Goal: Information Seeking & Learning: Learn about a topic

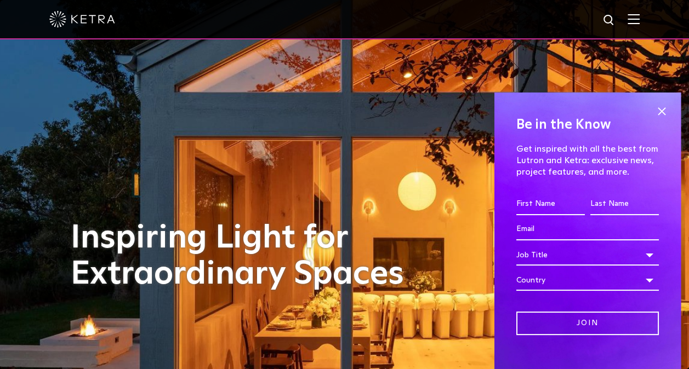
drag, startPoint x: 647, startPoint y: 110, endPoint x: 639, endPoint y: 52, distance: 58.0
click at [653, 107] on span at bounding box center [661, 112] width 16 height 16
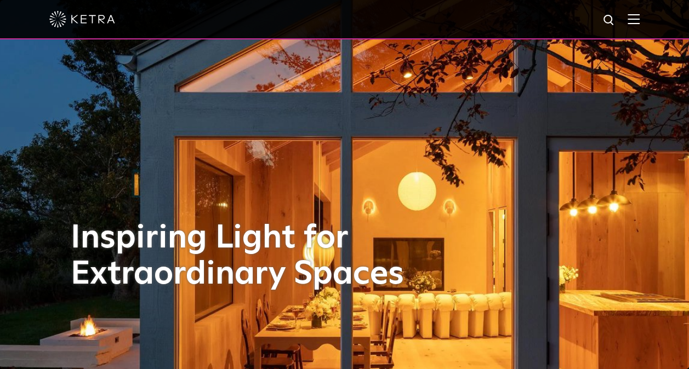
click at [638, 24] on img at bounding box center [633, 19] width 12 height 10
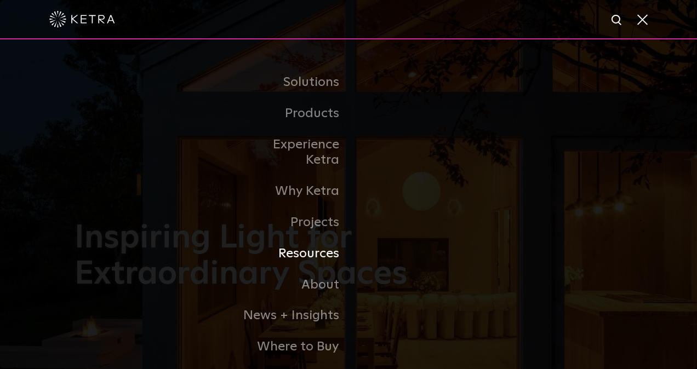
click at [330, 243] on link "Resources" at bounding box center [292, 253] width 112 height 31
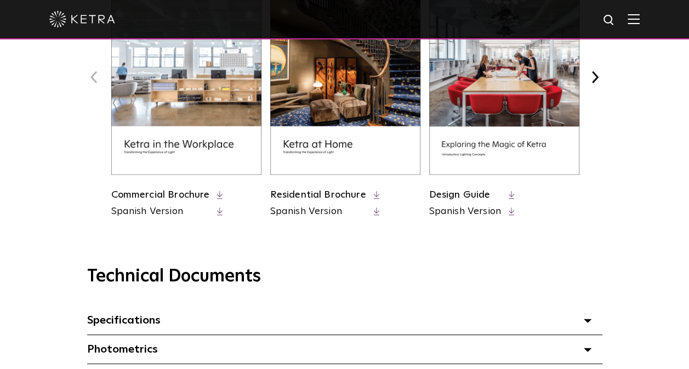
scroll to position [329, 0]
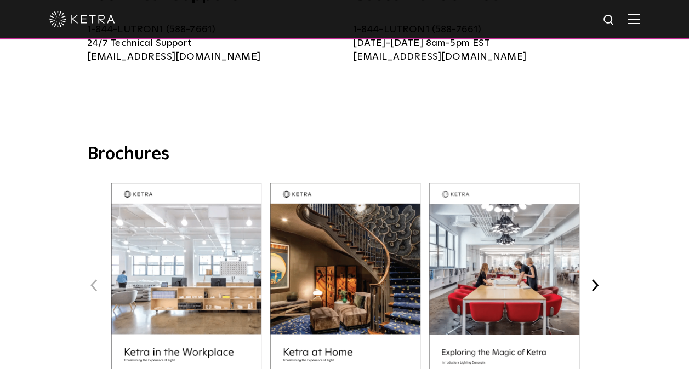
click at [639, 21] on img at bounding box center [633, 19] width 12 height 10
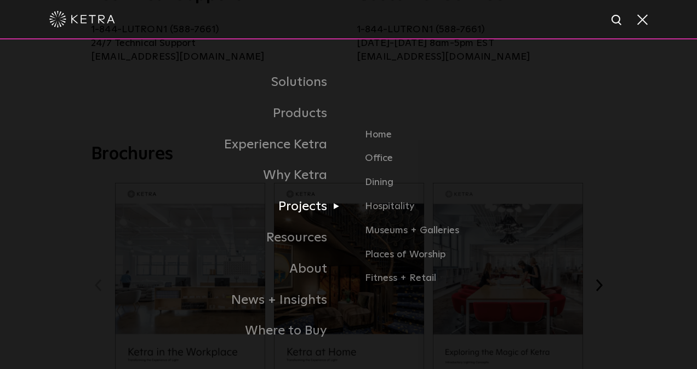
click at [294, 214] on link "Projects" at bounding box center [220, 206] width 258 height 31
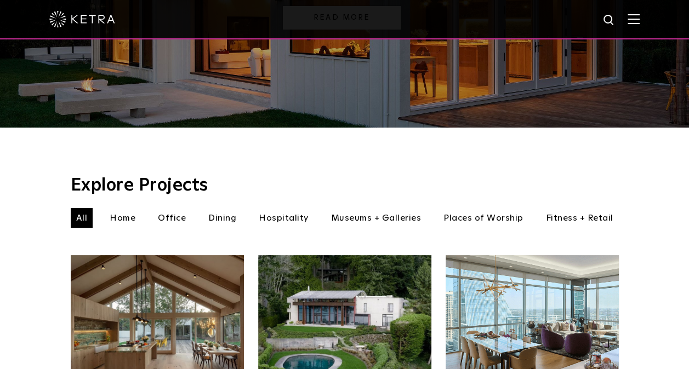
scroll to position [274, 0]
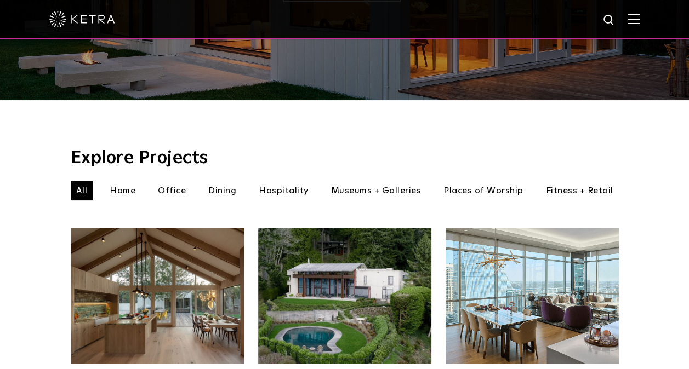
click at [605, 181] on li "Fitness + Retail" at bounding box center [579, 191] width 78 height 20
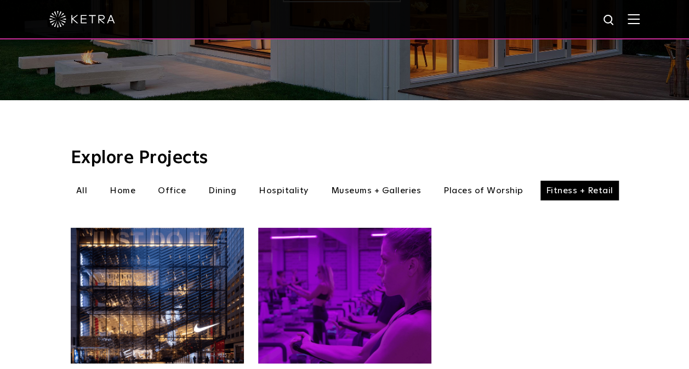
click at [318, 284] on img at bounding box center [344, 296] width 173 height 136
click at [165, 181] on li "Office" at bounding box center [171, 191] width 39 height 20
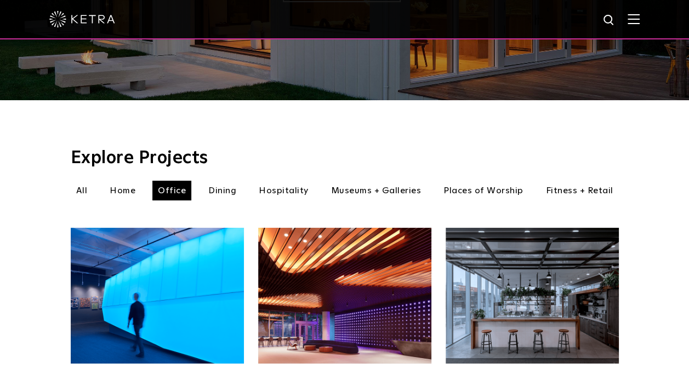
click at [261, 181] on li "Hospitality" at bounding box center [283, 191] width 61 height 20
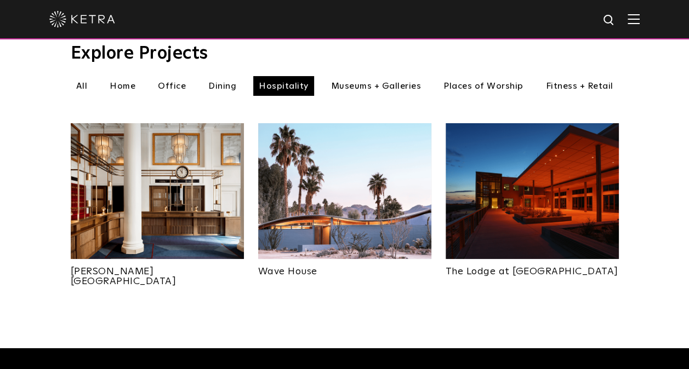
scroll to position [384, 0]
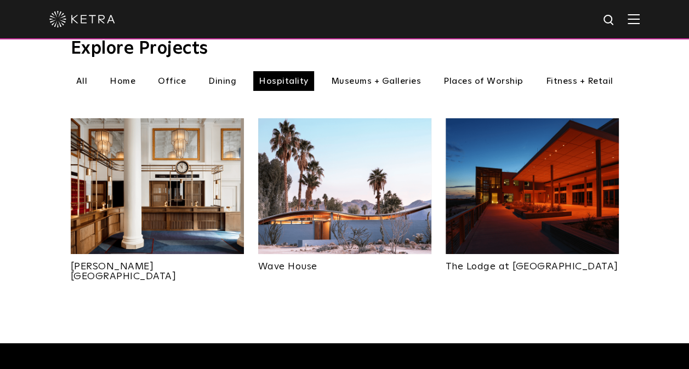
click at [328, 172] on img at bounding box center [344, 186] width 173 height 136
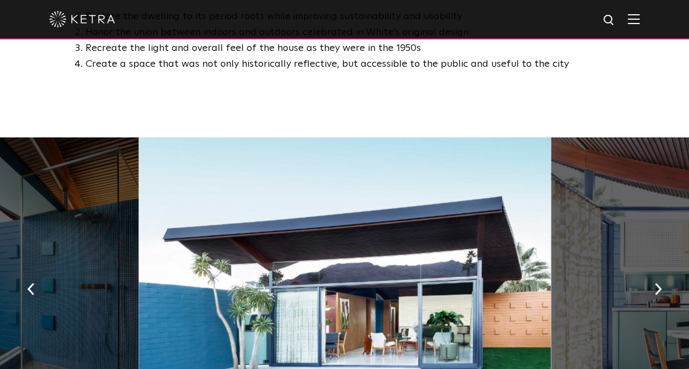
scroll to position [767, 0]
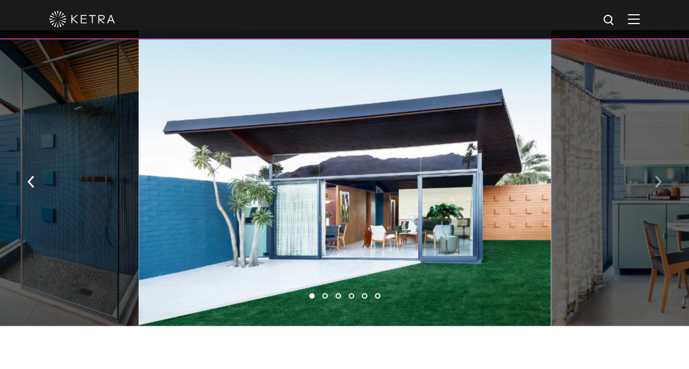
click at [654, 176] on img "button" at bounding box center [657, 181] width 7 height 12
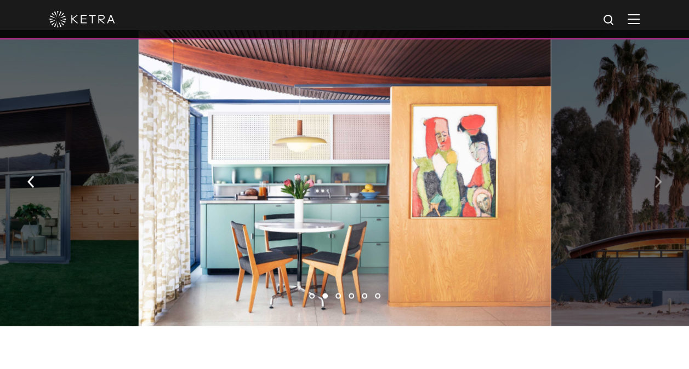
click at [654, 176] on img "button" at bounding box center [657, 181] width 7 height 12
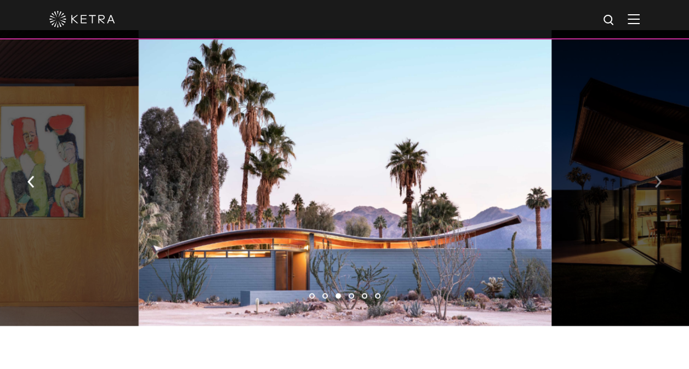
click at [654, 176] on img "button" at bounding box center [657, 181] width 7 height 12
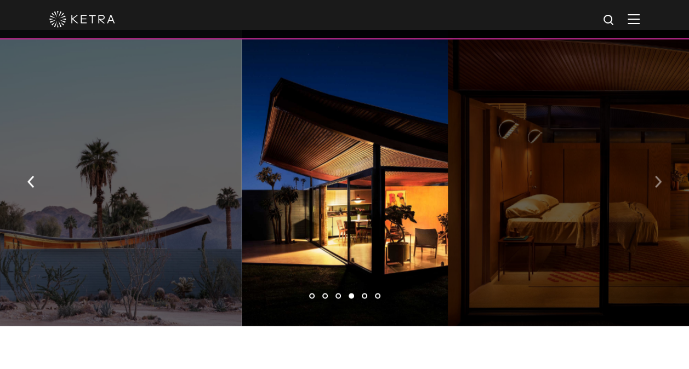
click at [654, 176] on img "button" at bounding box center [657, 181] width 7 height 12
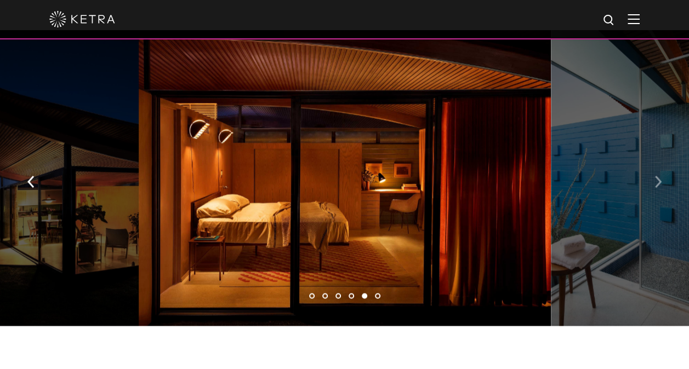
click at [654, 176] on img "button" at bounding box center [657, 181] width 7 height 12
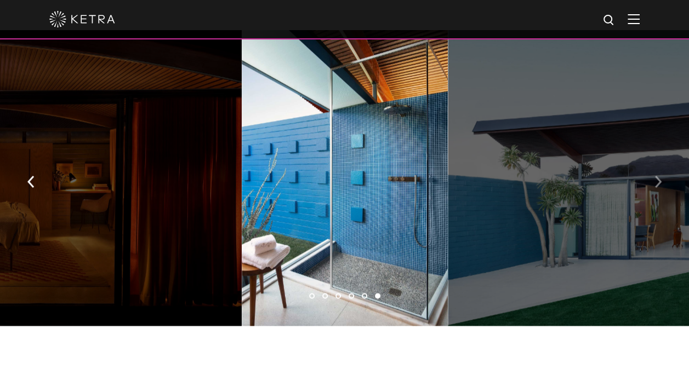
click at [654, 176] on img "button" at bounding box center [657, 181] width 7 height 12
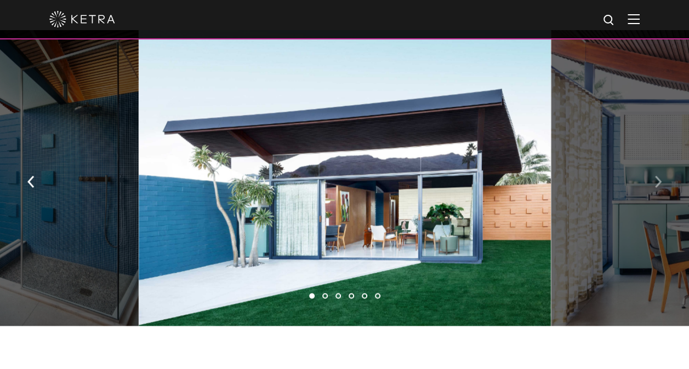
click at [654, 176] on img "button" at bounding box center [657, 181] width 7 height 12
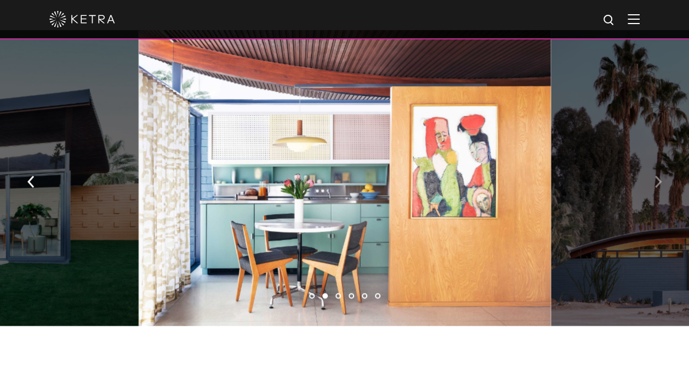
click at [654, 176] on img "button" at bounding box center [657, 181] width 7 height 12
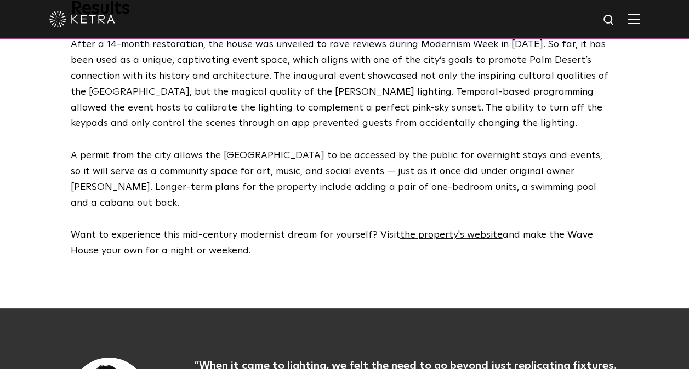
scroll to position [3068, 0]
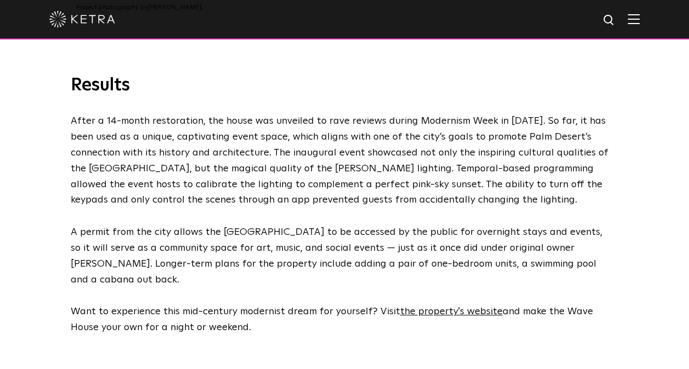
click at [639, 17] on img at bounding box center [633, 19] width 12 height 10
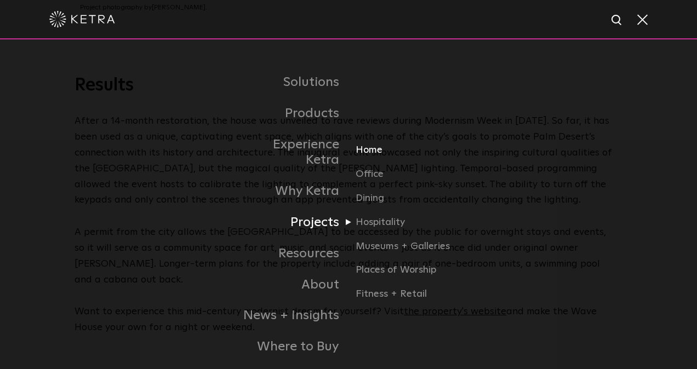
click at [369, 143] on link "Home" at bounding box center [408, 155] width 105 height 24
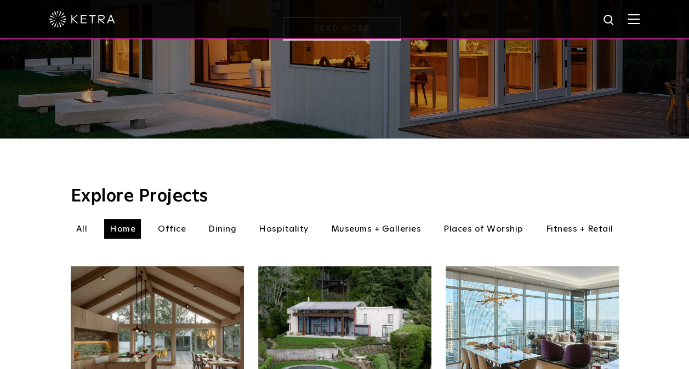
scroll to position [219, 0]
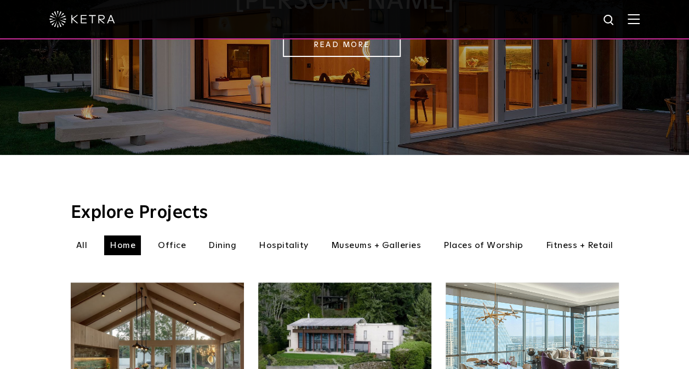
click at [231, 236] on li "Dining" at bounding box center [222, 246] width 39 height 20
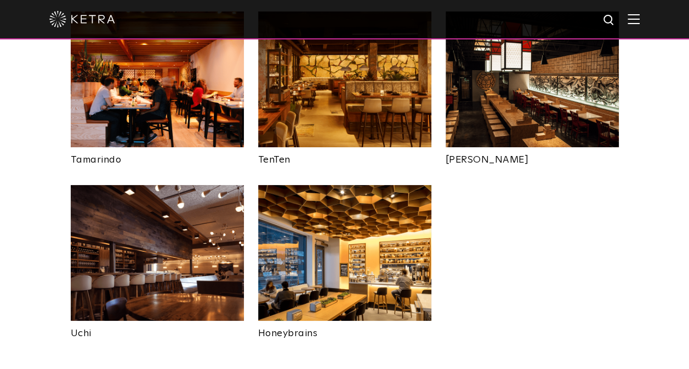
scroll to position [493, 0]
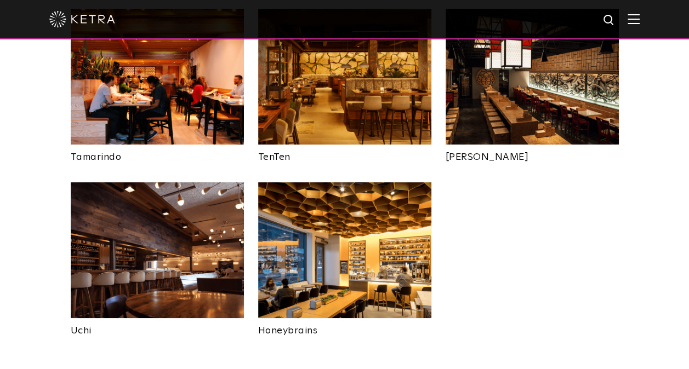
click at [179, 238] on img at bounding box center [157, 250] width 173 height 136
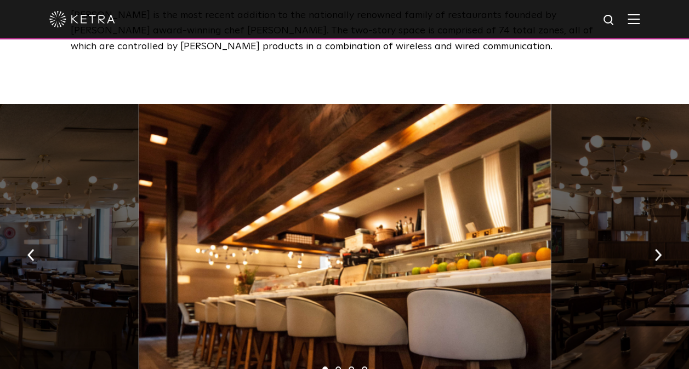
scroll to position [548, 0]
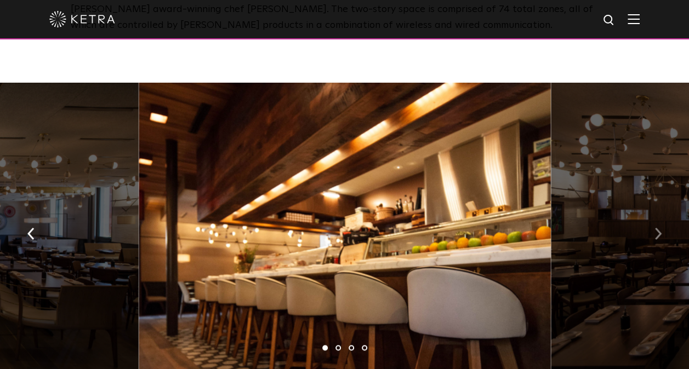
click at [657, 240] on img "button" at bounding box center [657, 234] width 7 height 12
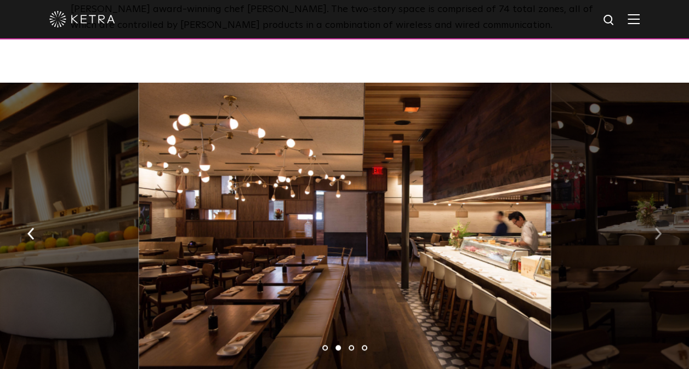
click at [657, 240] on img "button" at bounding box center [657, 234] width 7 height 12
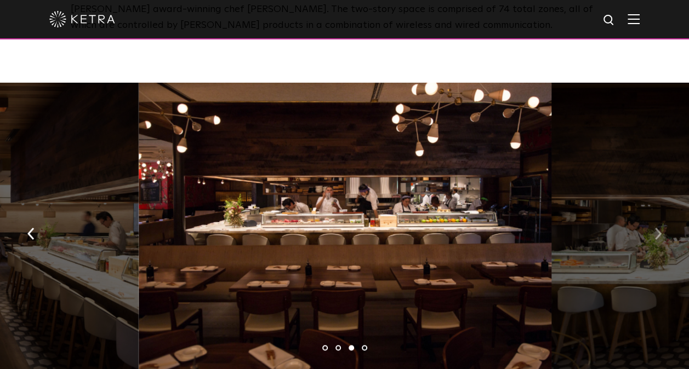
click at [657, 240] on img "button" at bounding box center [657, 234] width 7 height 12
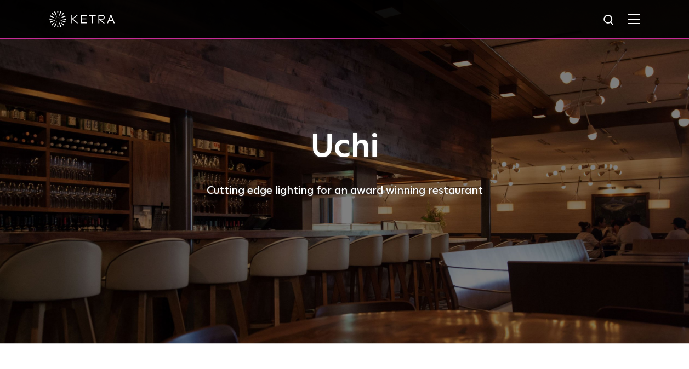
scroll to position [0, 0]
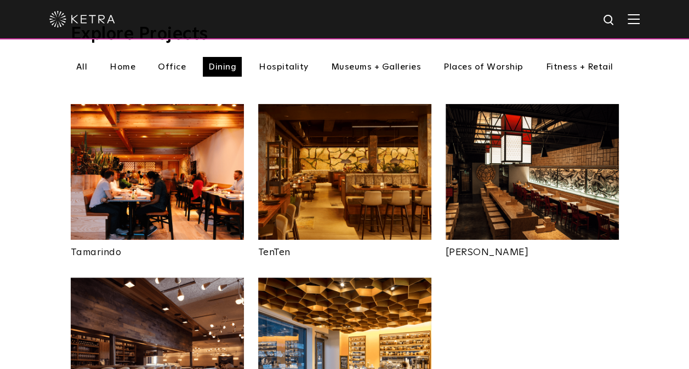
scroll to position [219, 0]
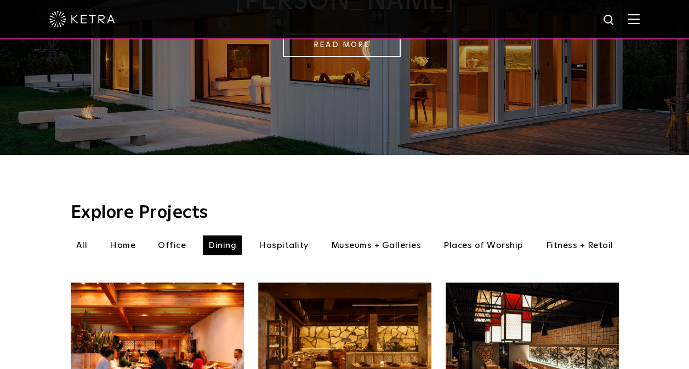
click at [373, 236] on li "Museums + Galleries" at bounding box center [375, 246] width 101 height 20
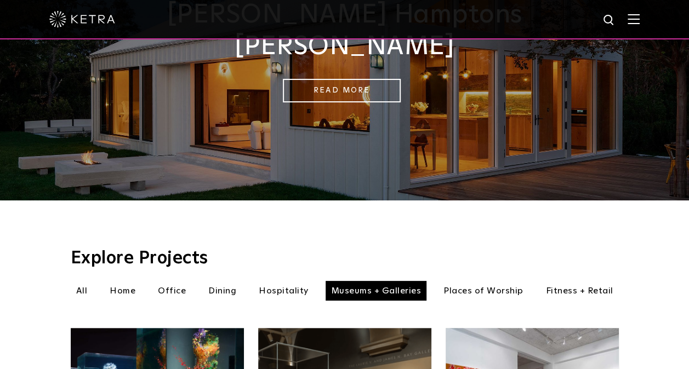
scroll to position [164, 0]
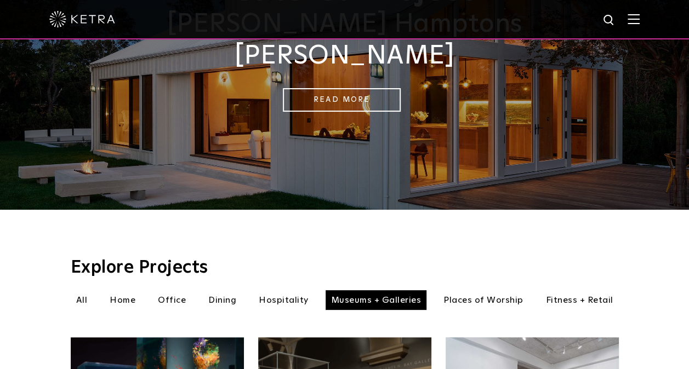
click at [472, 290] on li "Places of Worship" at bounding box center [483, 300] width 91 height 20
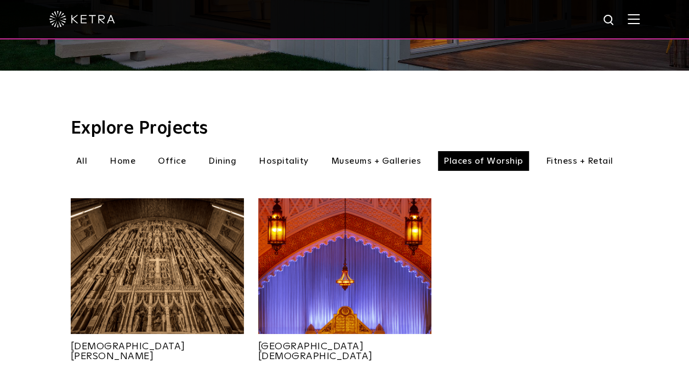
scroll to position [329, 0]
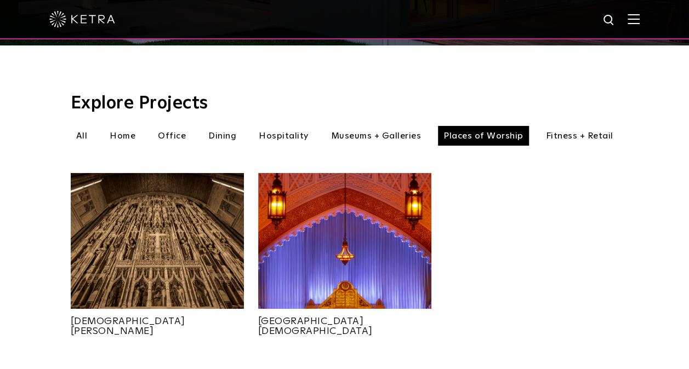
click at [403, 224] on img at bounding box center [344, 241] width 173 height 136
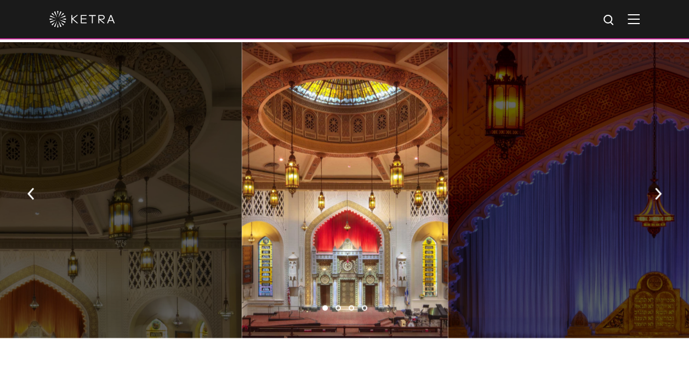
scroll to position [822, 0]
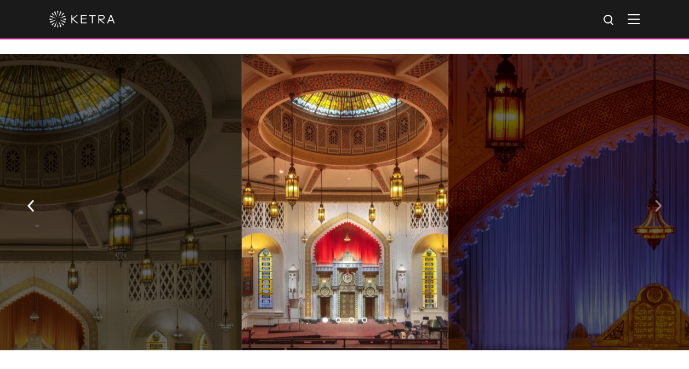
click at [651, 186] on button "button" at bounding box center [658, 205] width 24 height 38
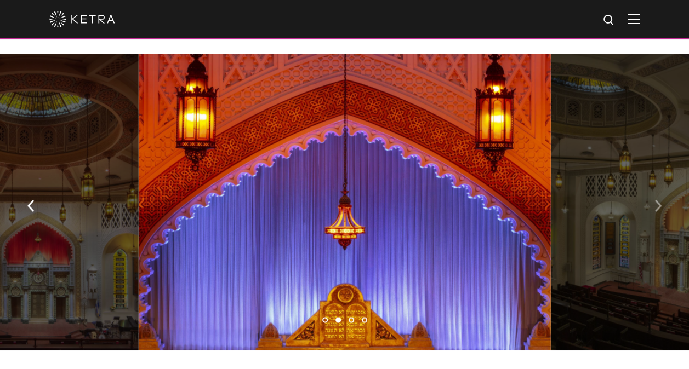
click at [651, 186] on button "button" at bounding box center [658, 205] width 24 height 38
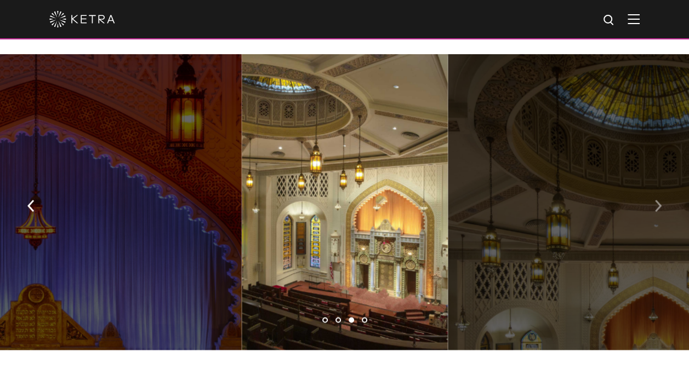
click at [651, 186] on button "button" at bounding box center [658, 205] width 24 height 38
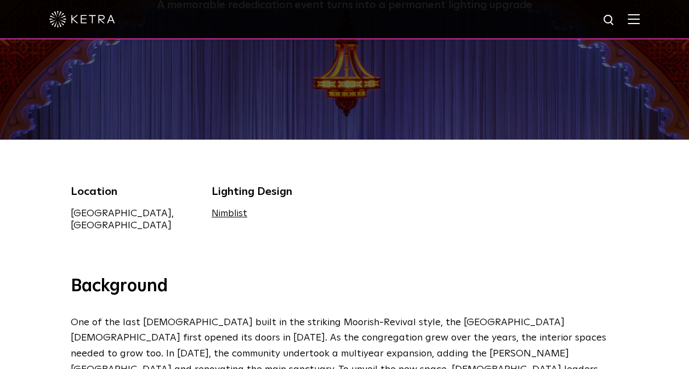
scroll to position [0, 0]
